Goal: Information Seeking & Learning: Learn about a topic

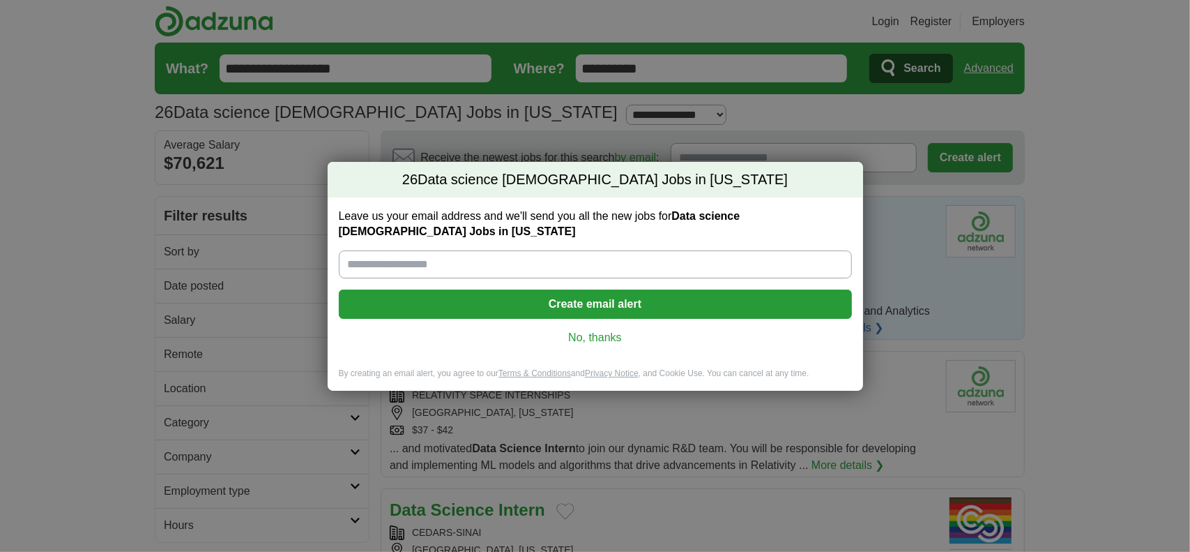
click at [614, 340] on link "No, thanks" at bounding box center [595, 337] width 491 height 15
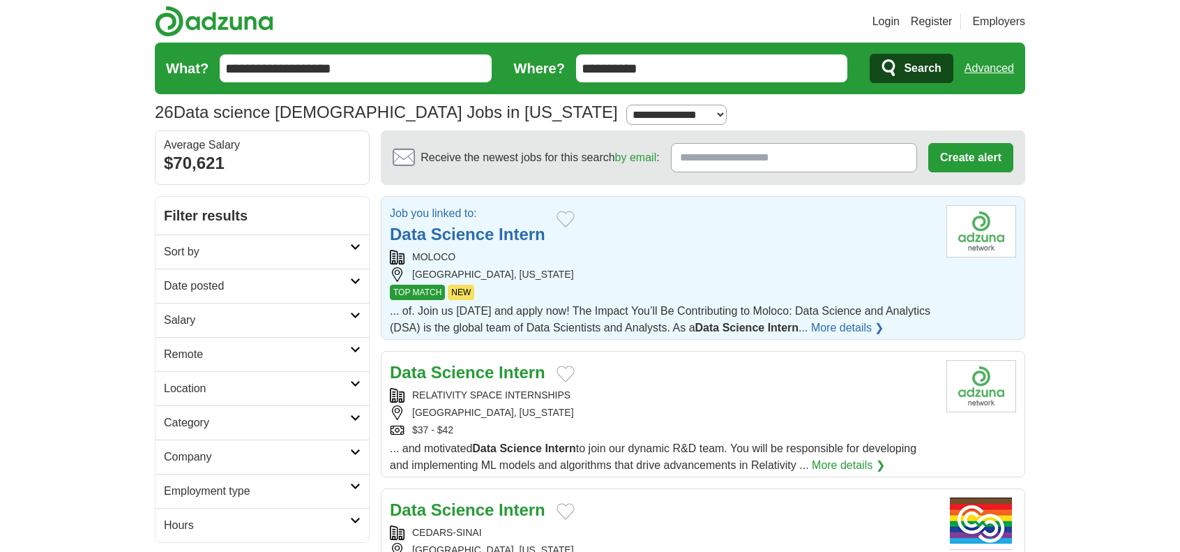
click at [497, 225] on link "Data Science Intern" at bounding box center [468, 234] width 156 height 19
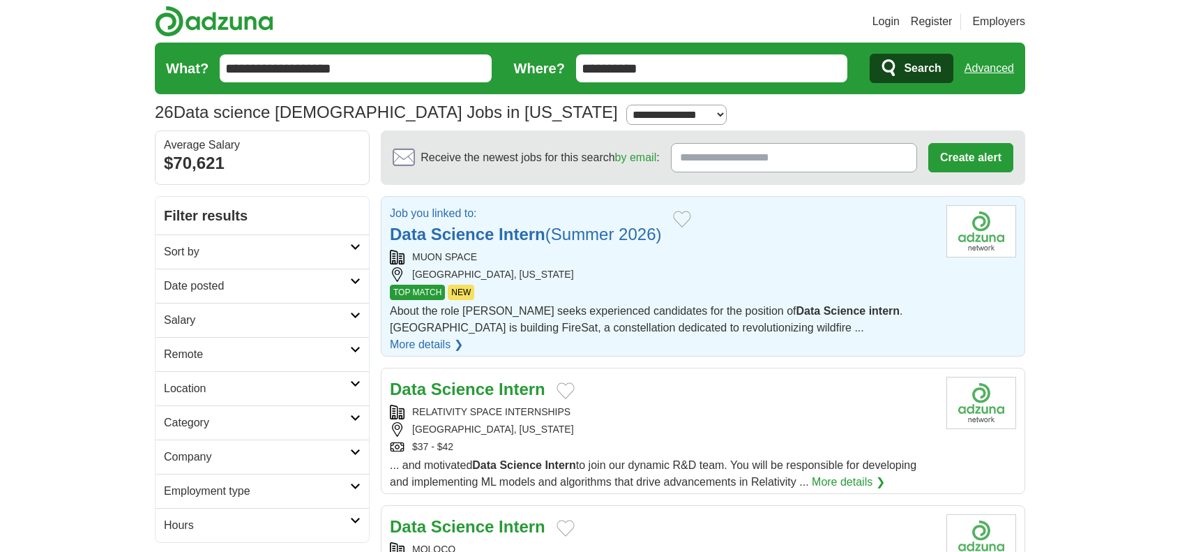
click at [487, 379] on strong "Science" at bounding box center [462, 388] width 63 height 19
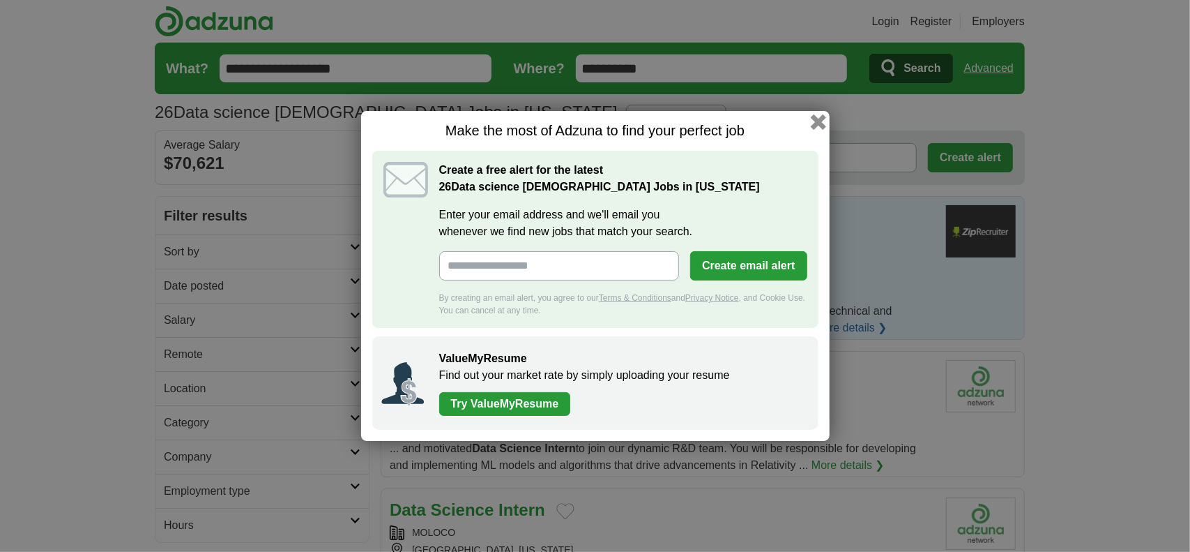
click at [823, 126] on button "button" at bounding box center [817, 121] width 15 height 15
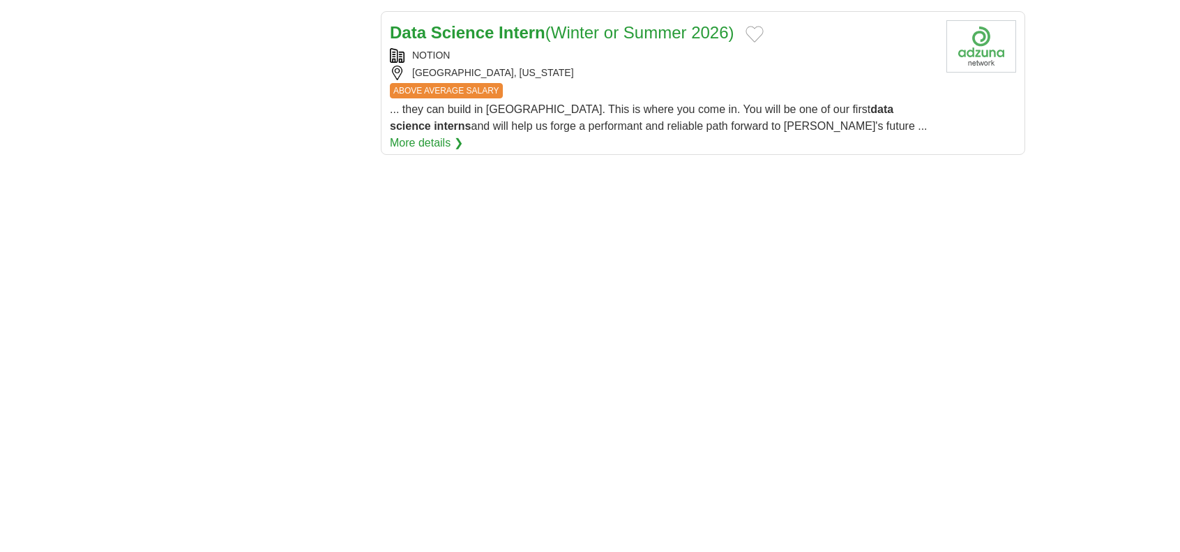
scroll to position [1674, 0]
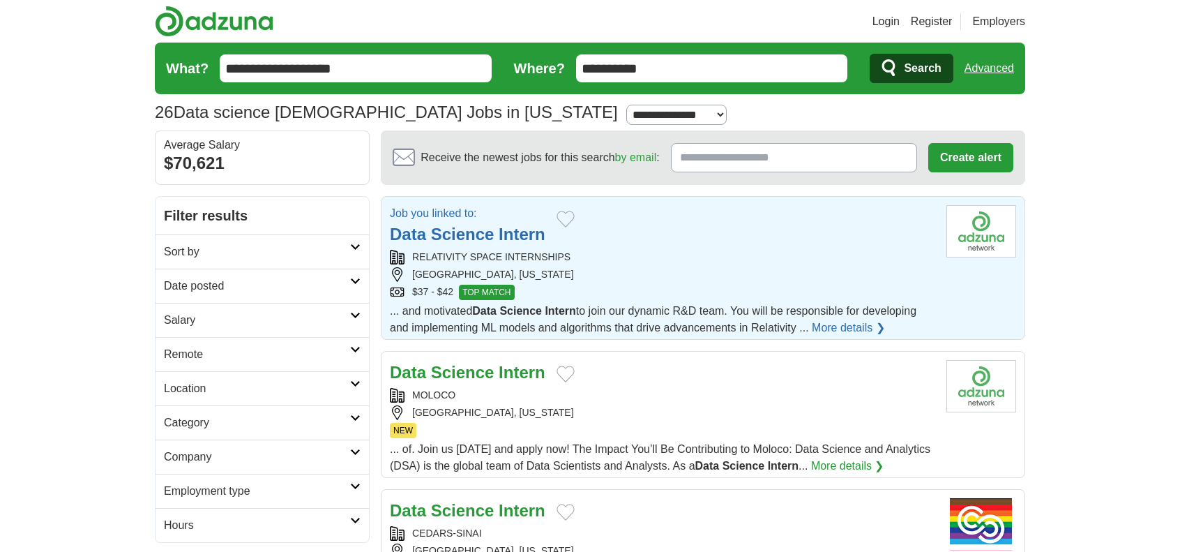
click at [479, 237] on strong "Science" at bounding box center [462, 234] width 63 height 19
